Goal: Navigation & Orientation: Find specific page/section

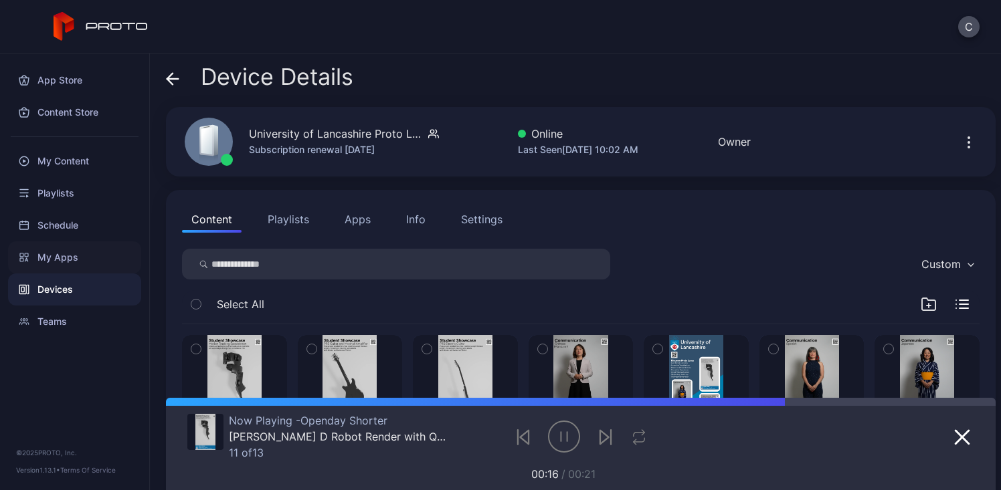
click at [50, 254] on div "My Apps" at bounding box center [74, 258] width 133 height 32
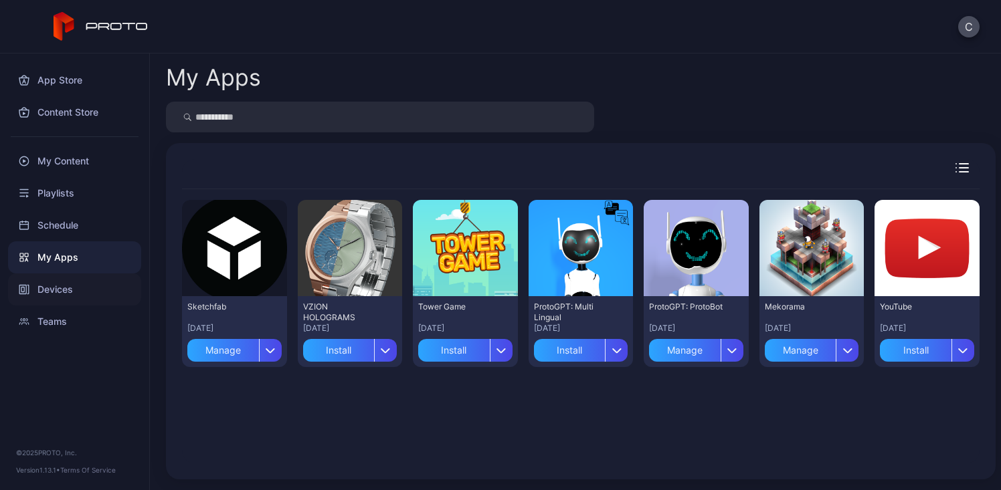
click at [62, 294] on div "Devices" at bounding box center [74, 290] width 133 height 32
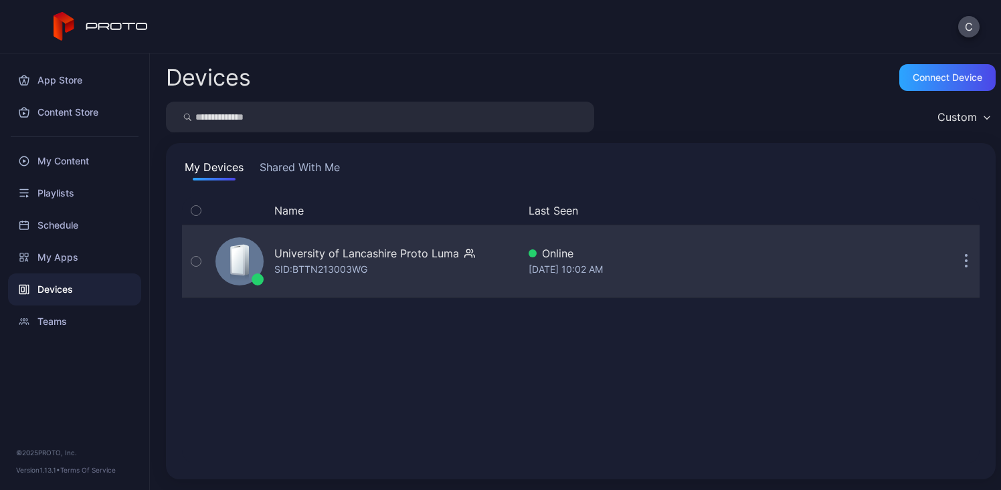
click at [386, 247] on div "University of Lancashire Proto Luma" at bounding box center [366, 254] width 185 height 16
